Goal: Navigation & Orientation: Understand site structure

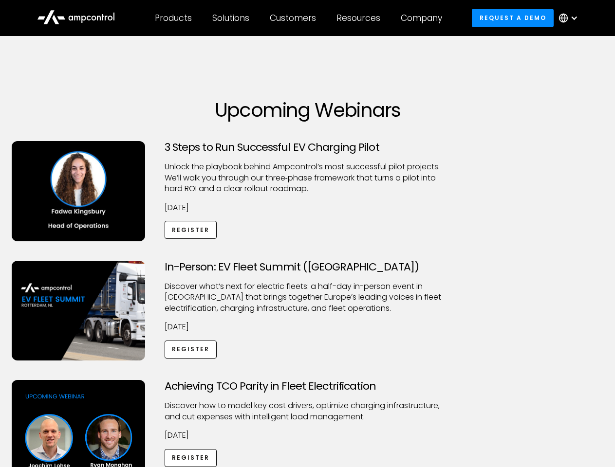
click at [299, 18] on div "Customers" at bounding box center [293, 18] width 46 height 11
click at [173, 18] on div "Products" at bounding box center [173, 18] width 37 height 11
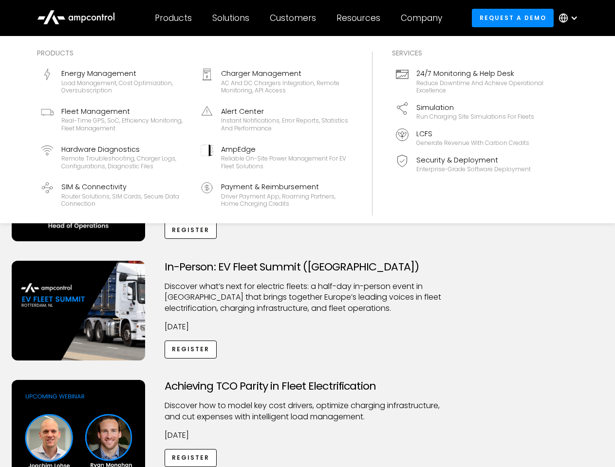
click at [231, 18] on div "Solutions" at bounding box center [230, 18] width 37 height 11
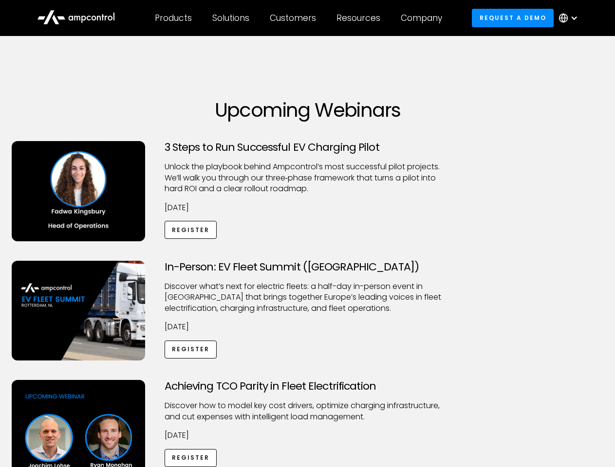
click at [294, 18] on div "Customers" at bounding box center [293, 18] width 46 height 11
click at [360, 18] on div "Resources" at bounding box center [358, 18] width 44 height 11
click at [424, 18] on div "Company" at bounding box center [421, 18] width 41 height 11
click at [570, 18] on div at bounding box center [574, 18] width 8 height 8
